Goal: Communication & Community: Answer question/provide support

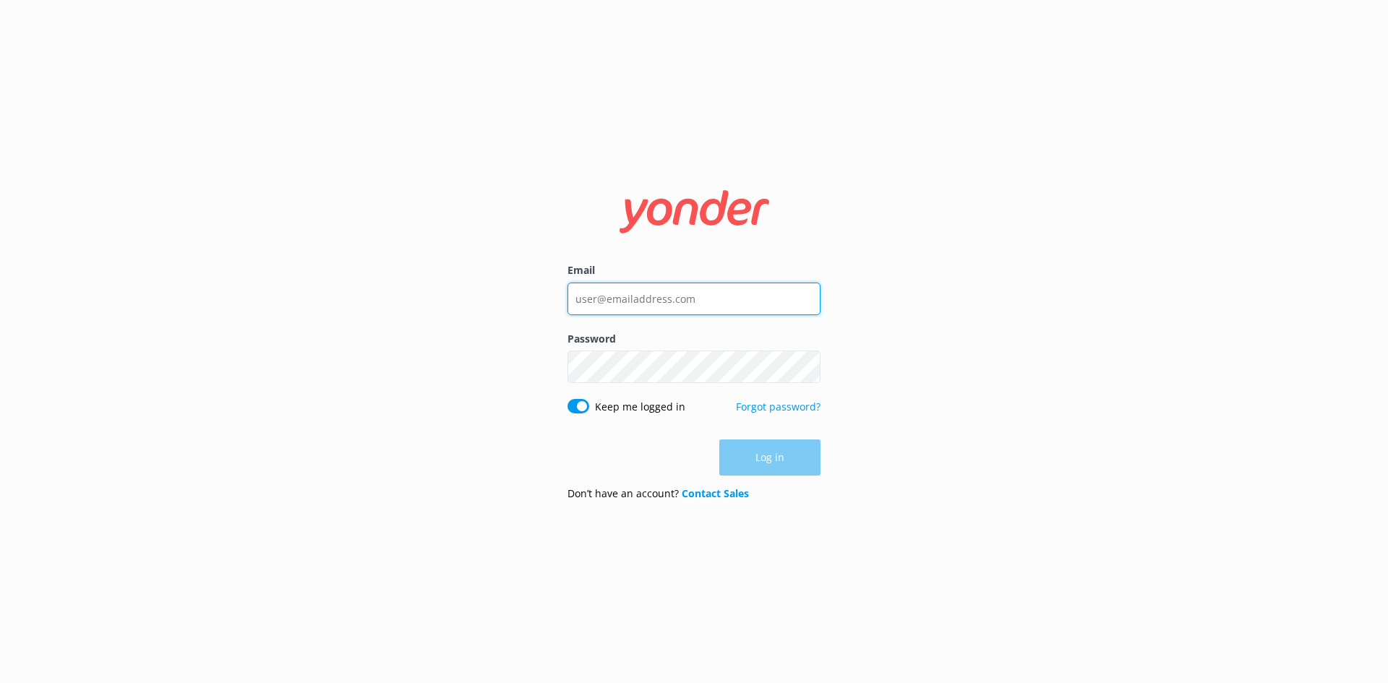
type input "letsgo@sbadventureco.com"
click at [784, 463] on div "Log in" at bounding box center [693, 458] width 253 height 36
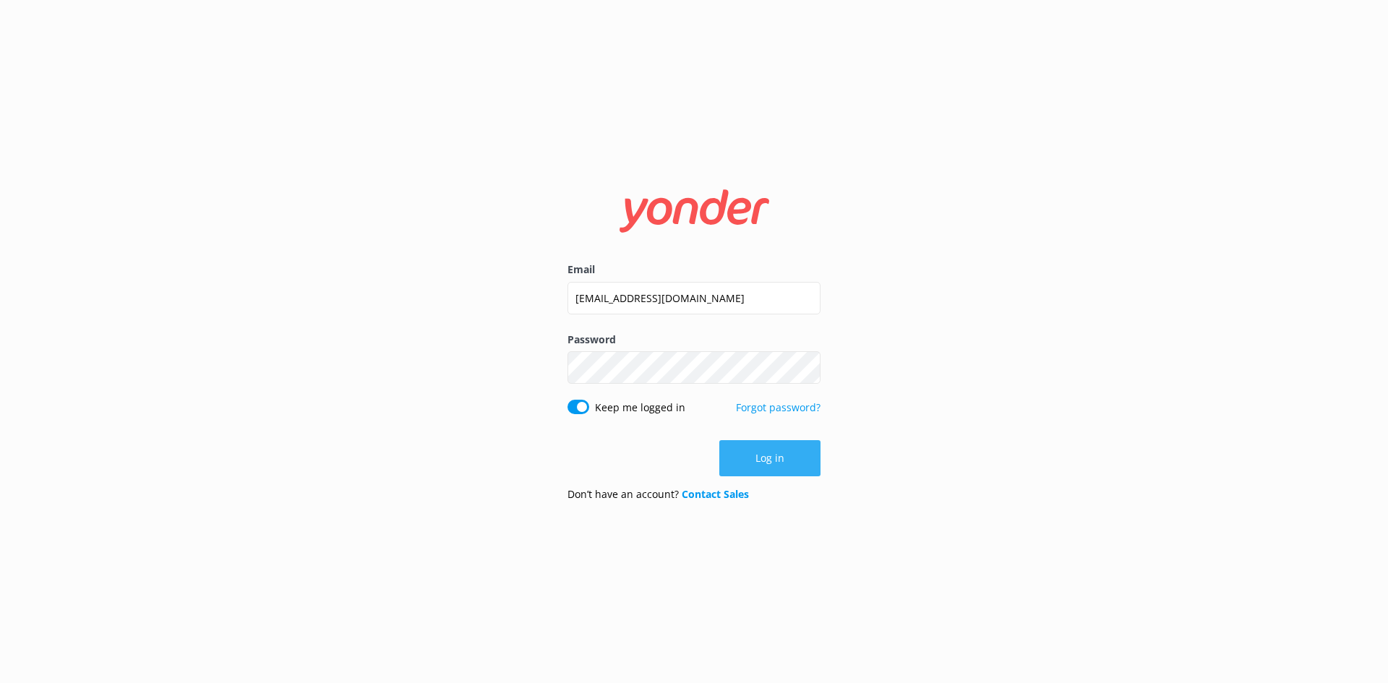
click at [763, 456] on button "Log in" at bounding box center [769, 458] width 101 height 36
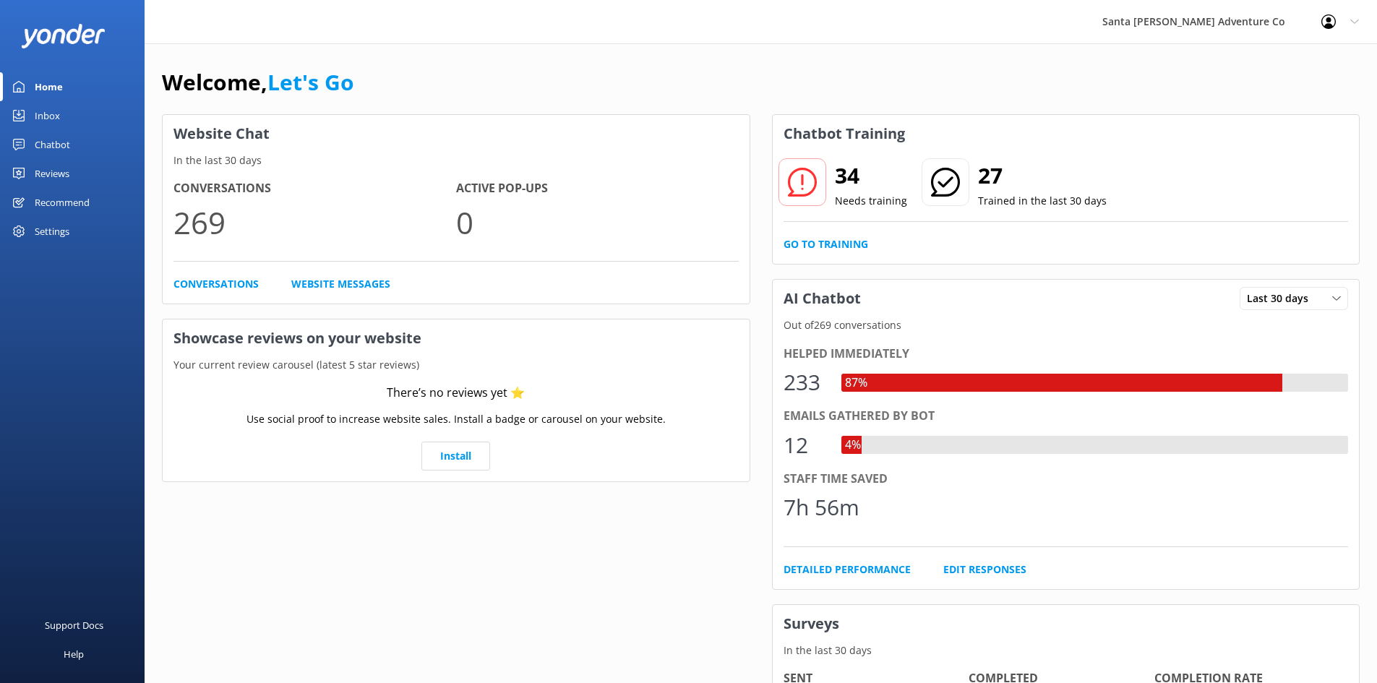
click at [45, 114] on div "Inbox" at bounding box center [47, 115] width 25 height 29
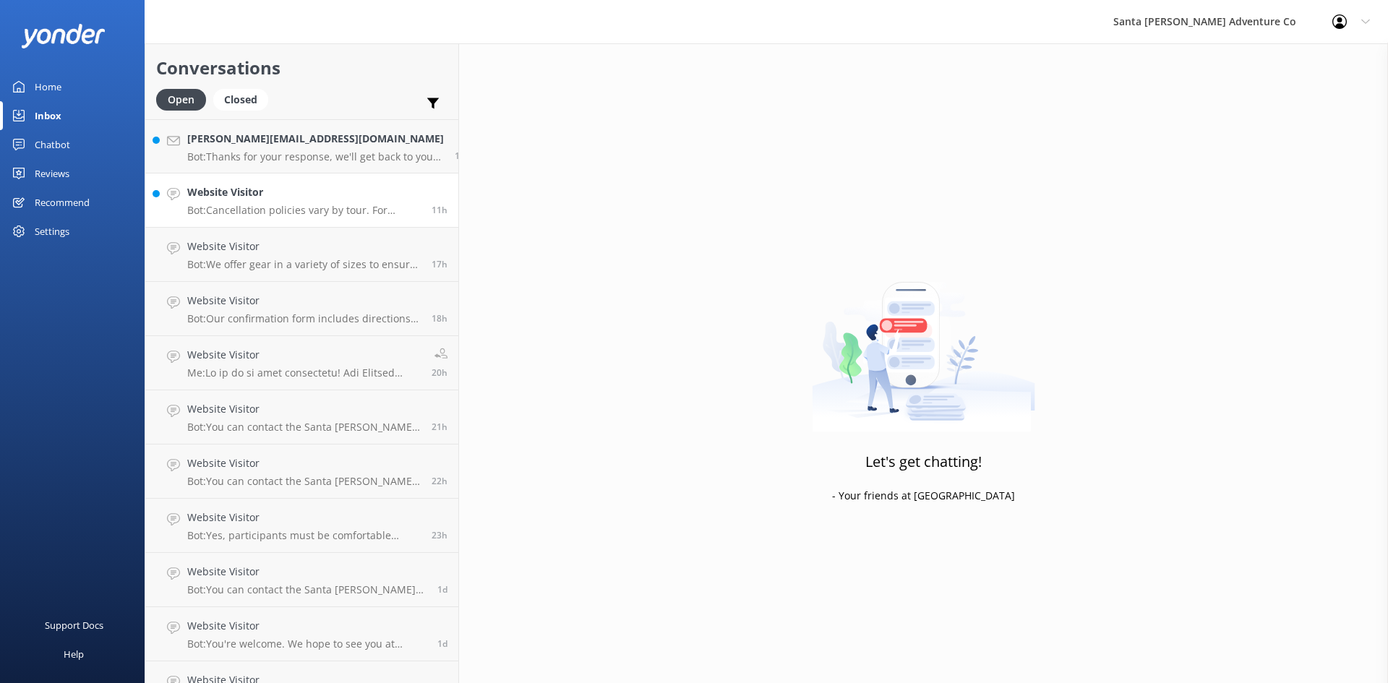
click at [262, 189] on h4 "Website Visitor" at bounding box center [304, 192] width 234 height 16
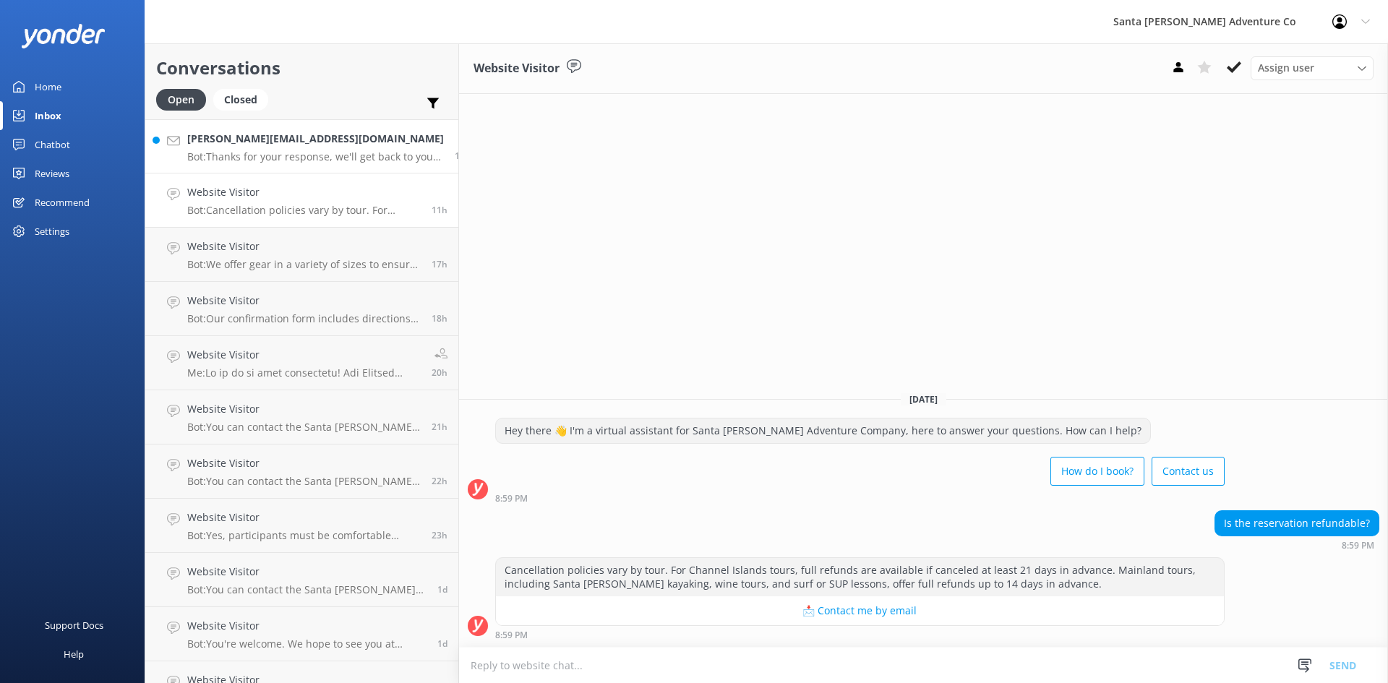
click at [247, 150] on div "cindy@Toukantravels.com Bot: Thanks for your response, we'll get back to you as…" at bounding box center [315, 146] width 257 height 31
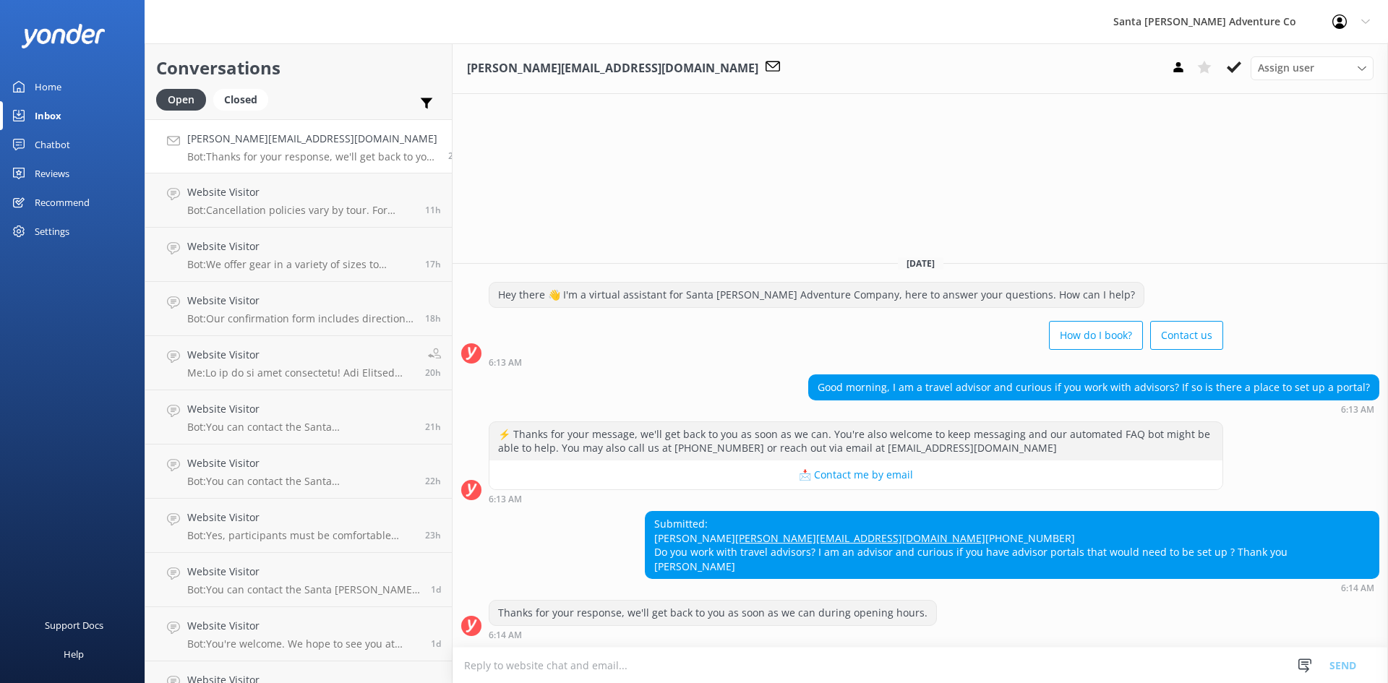
click at [604, 662] on textarea at bounding box center [920, 665] width 935 height 35
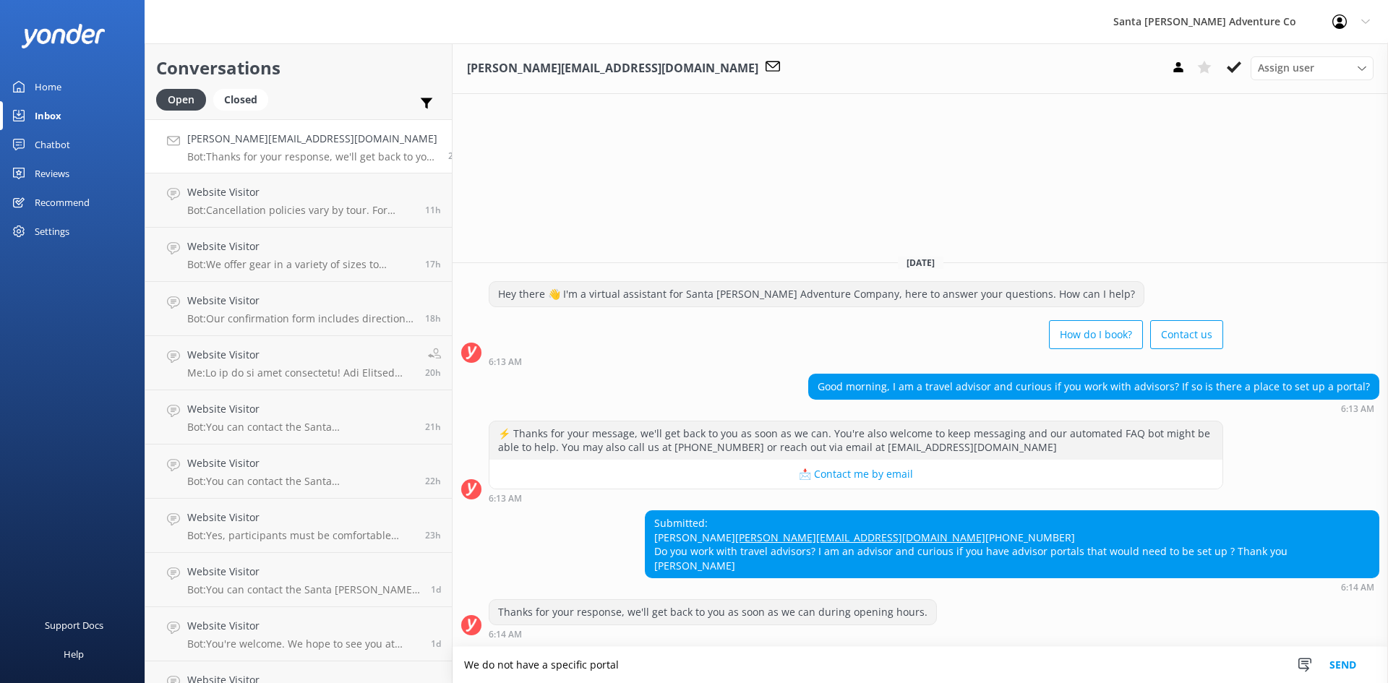
type textarea "We do not have a specific portal"
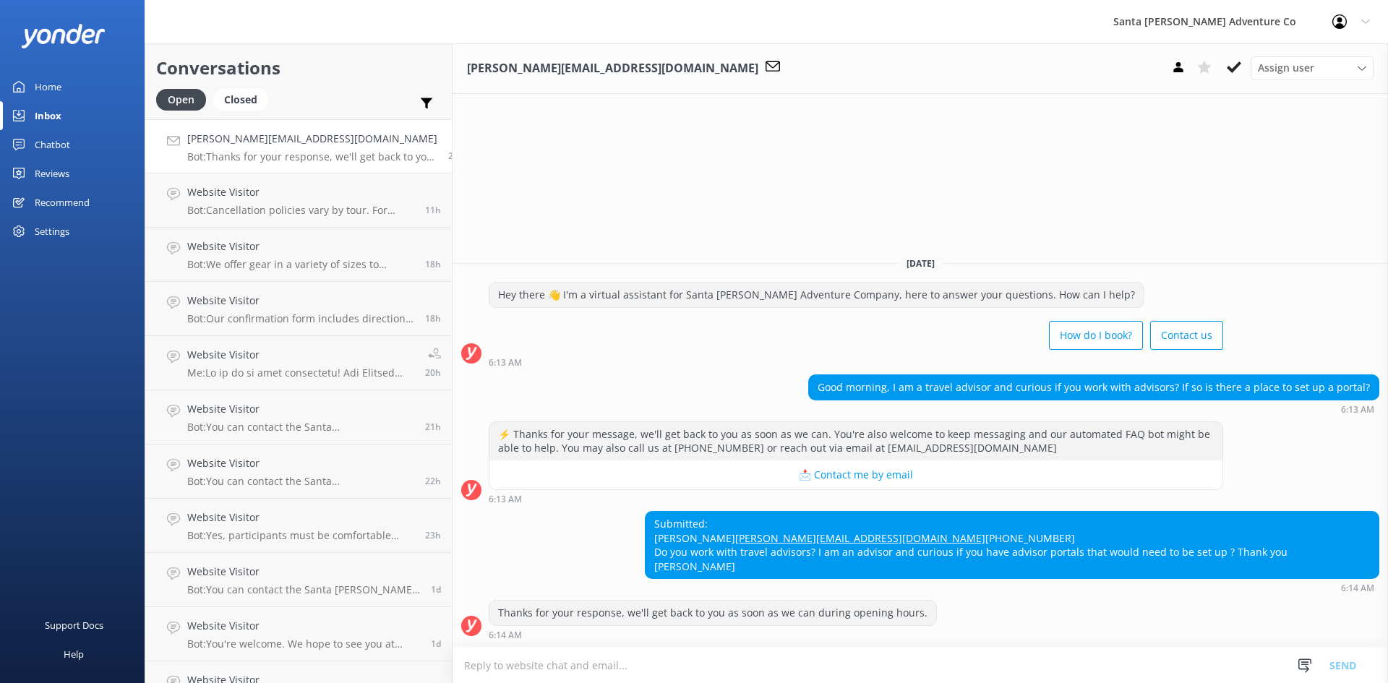
click at [579, 668] on textarea at bounding box center [920, 665] width 935 height 35
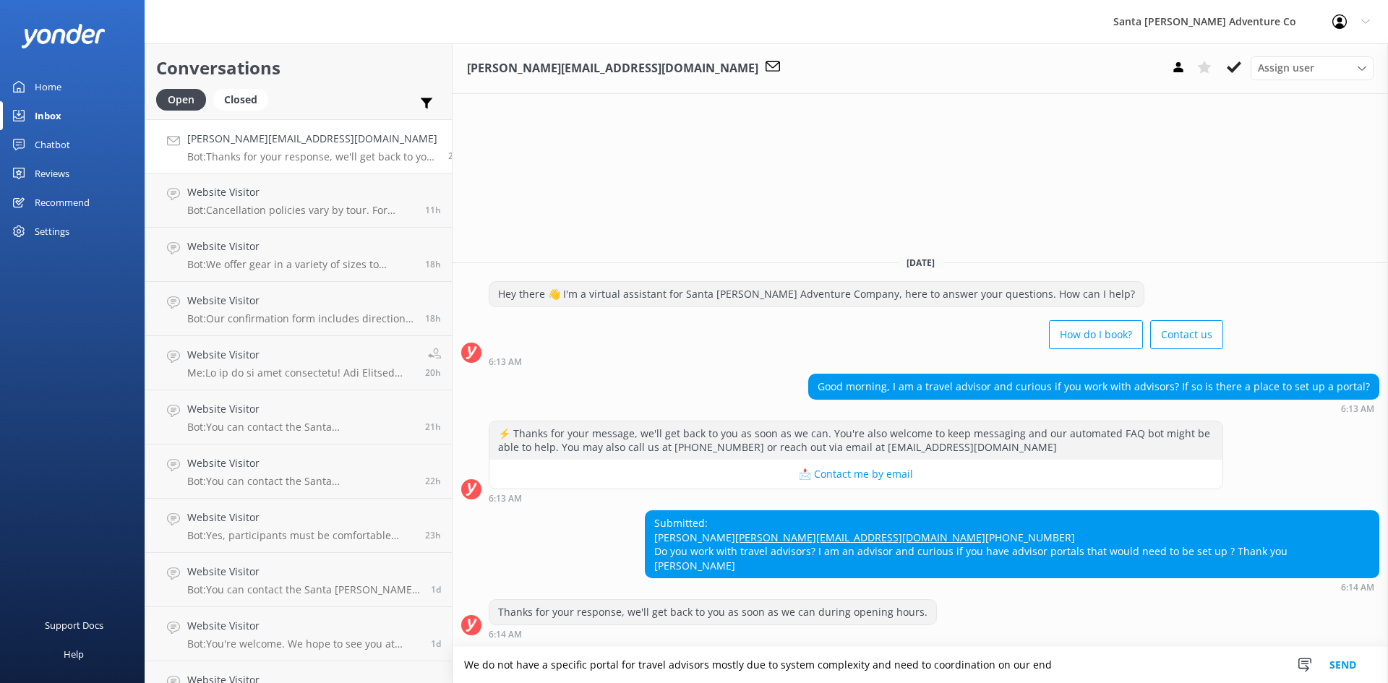
click at [896, 667] on textarea "We do not have a specific portal for travel advisors mostly due to system compl…" at bounding box center [920, 665] width 935 height 36
click at [1034, 666] on textarea "We do not have a specific portal for travel advisors mostly due to system compl…" at bounding box center [920, 665] width 935 height 36
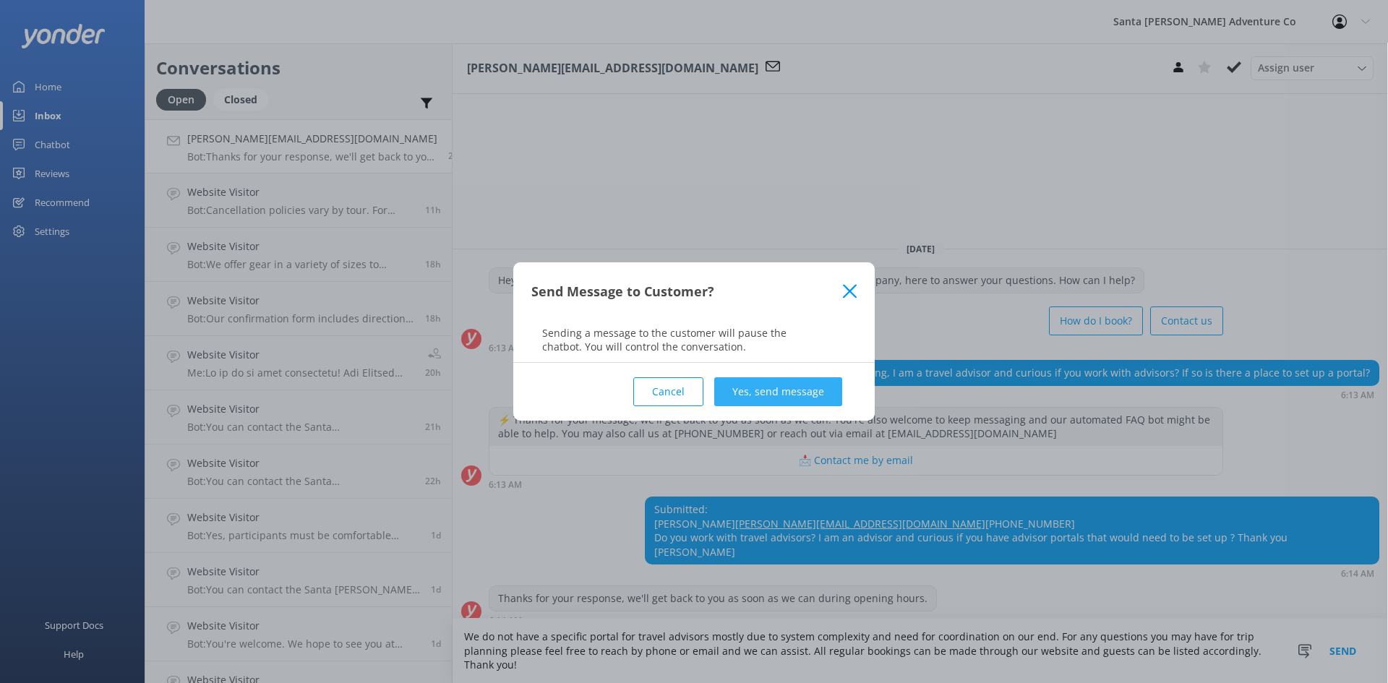
type textarea "We do not have a specific portal for travel advisors mostly due to system compl…"
click at [790, 394] on button "Yes, send message" at bounding box center [778, 391] width 128 height 29
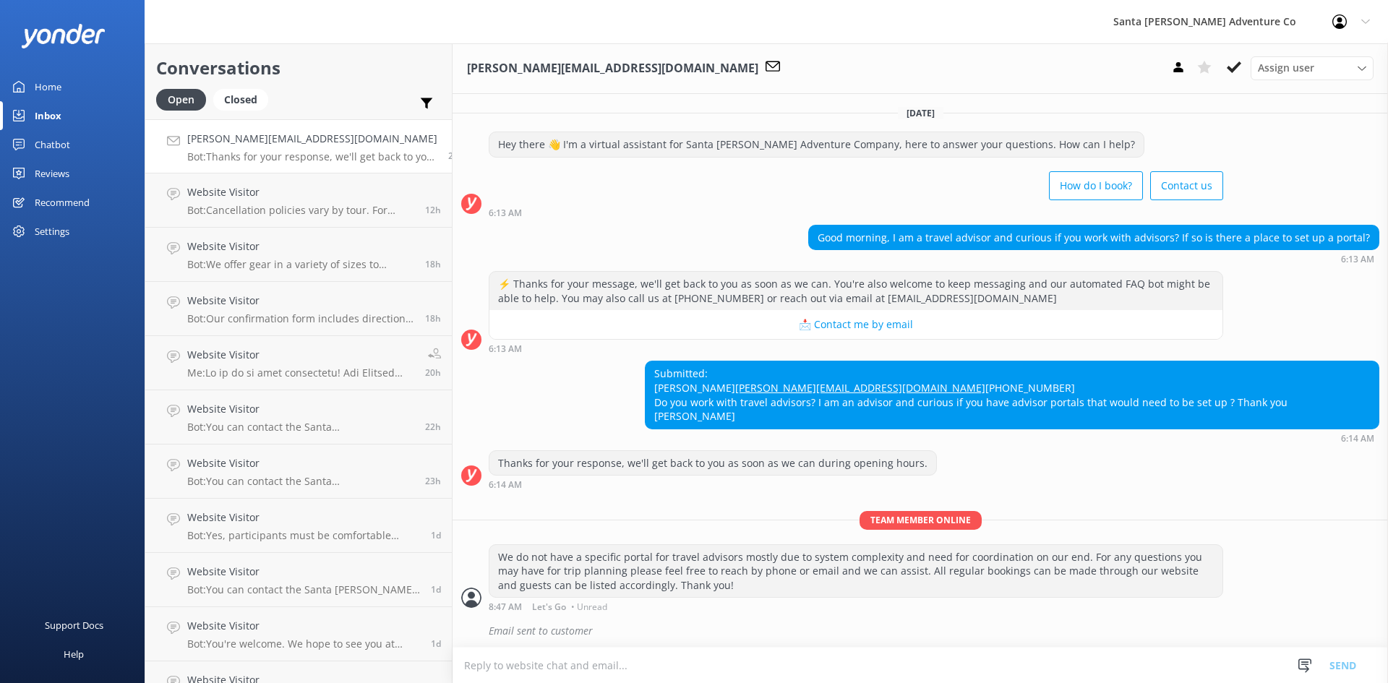
scroll to position [17, 0]
